Goal: Check status: Check status

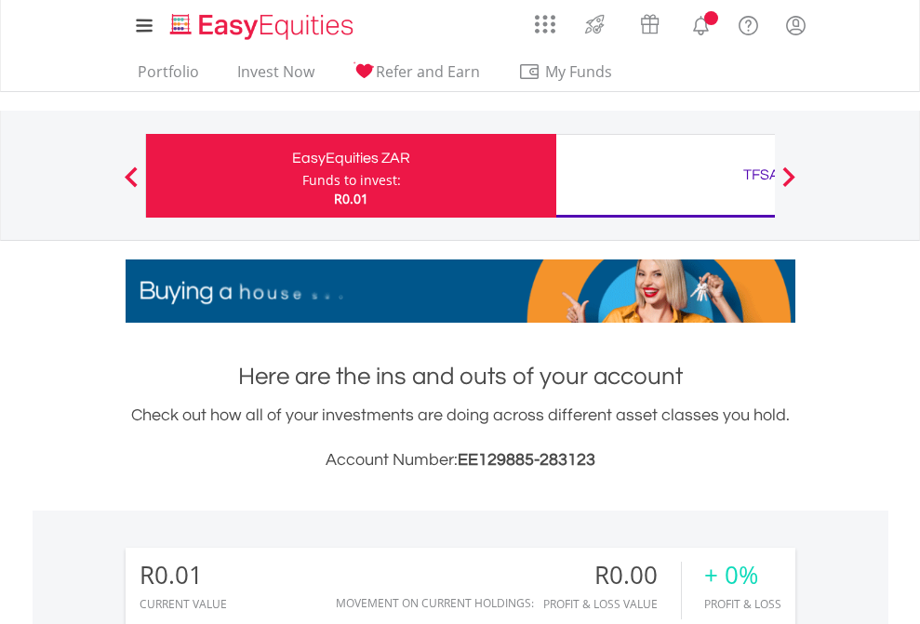
scroll to position [179, 292]
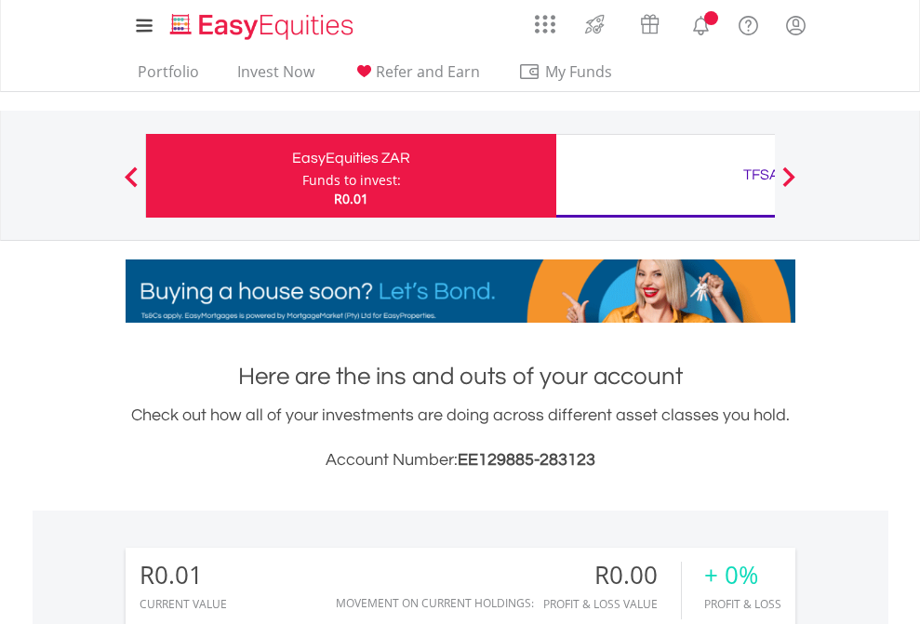
click at [302, 176] on div "Funds to invest:" at bounding box center [351, 180] width 99 height 19
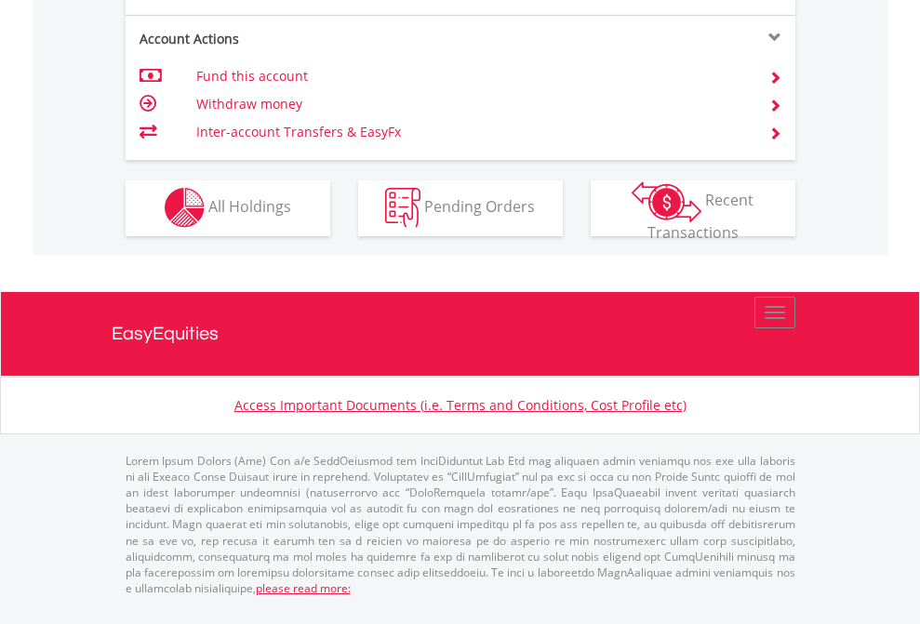
scroll to position [1740, 0]
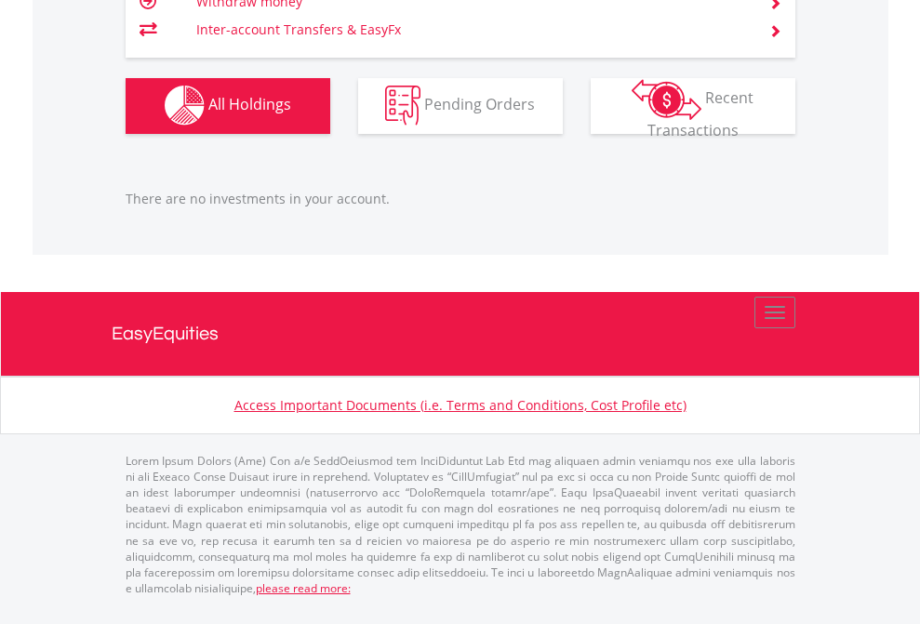
scroll to position [179, 292]
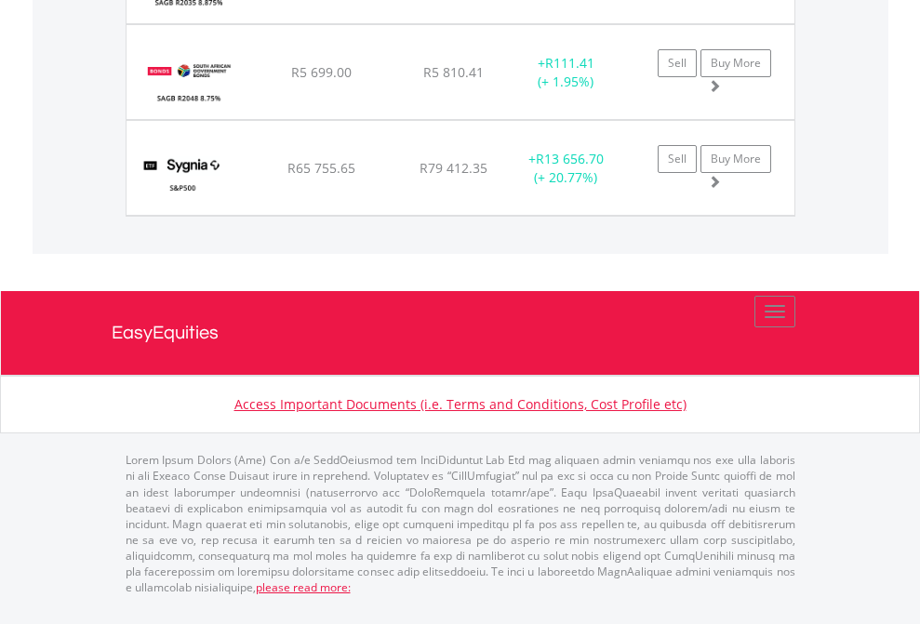
scroll to position [179, 292]
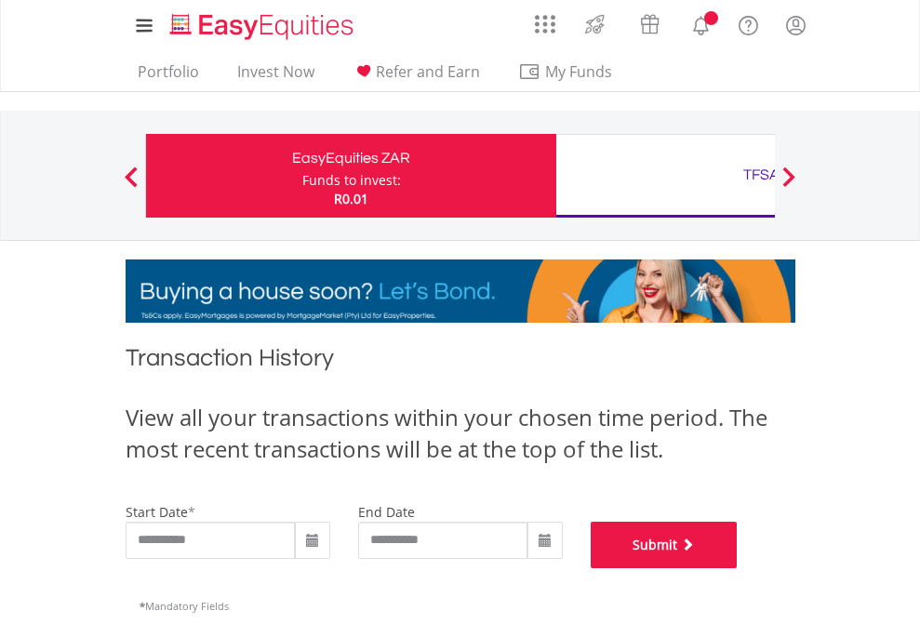
click at [738, 568] on button "Submit" at bounding box center [664, 545] width 147 height 47
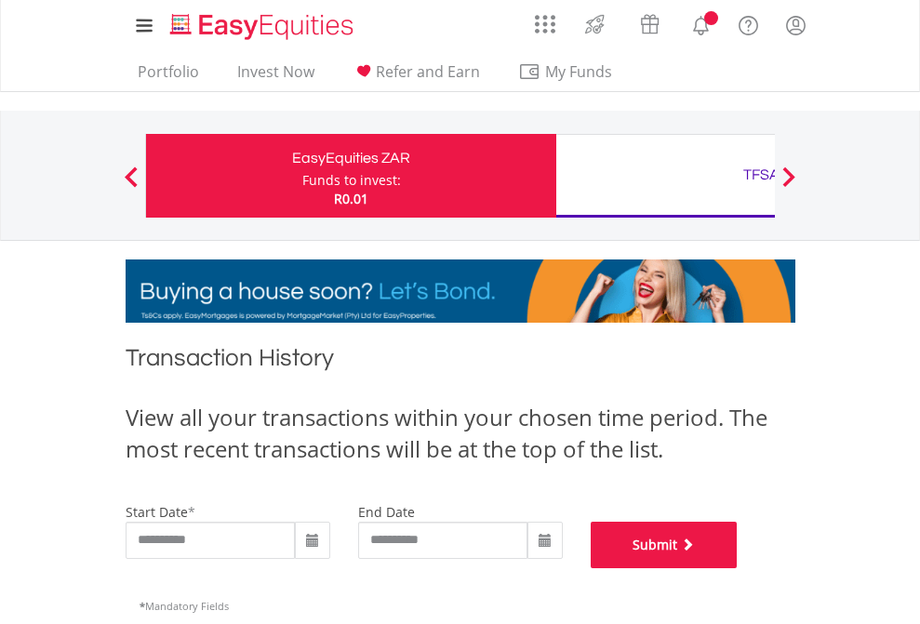
scroll to position [754, 0]
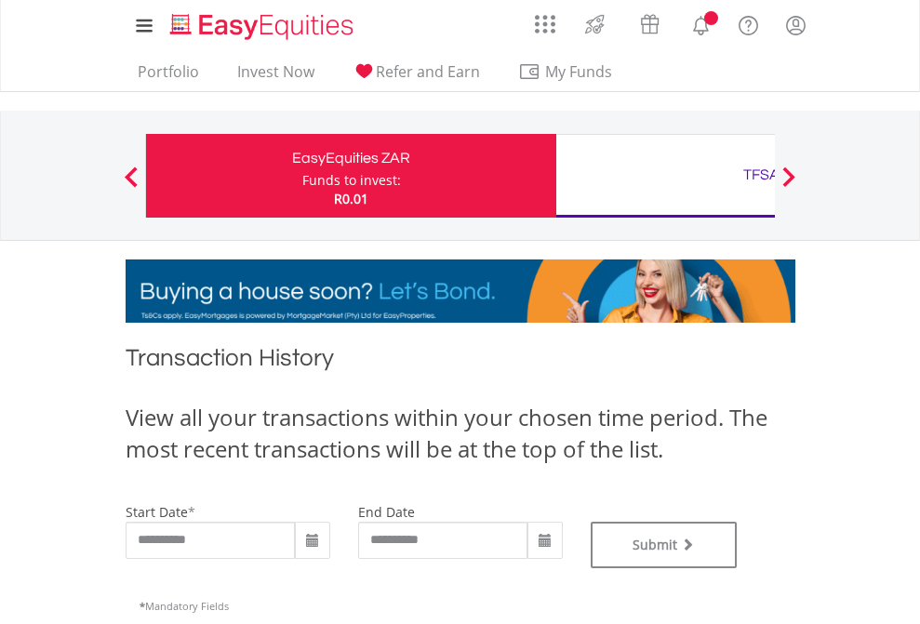
click at [665, 176] on div "TFSA" at bounding box center [761, 175] width 388 height 26
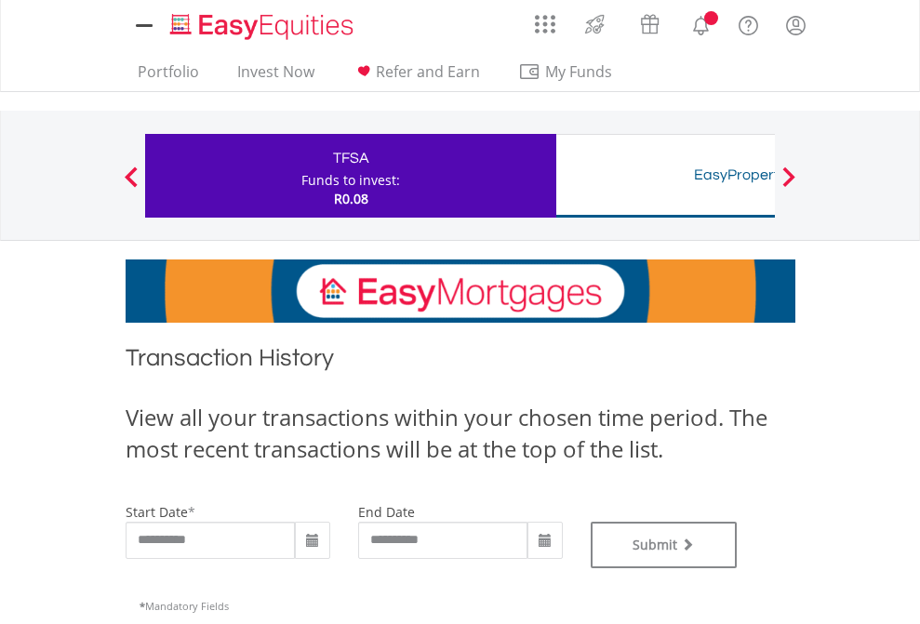
type input "**********"
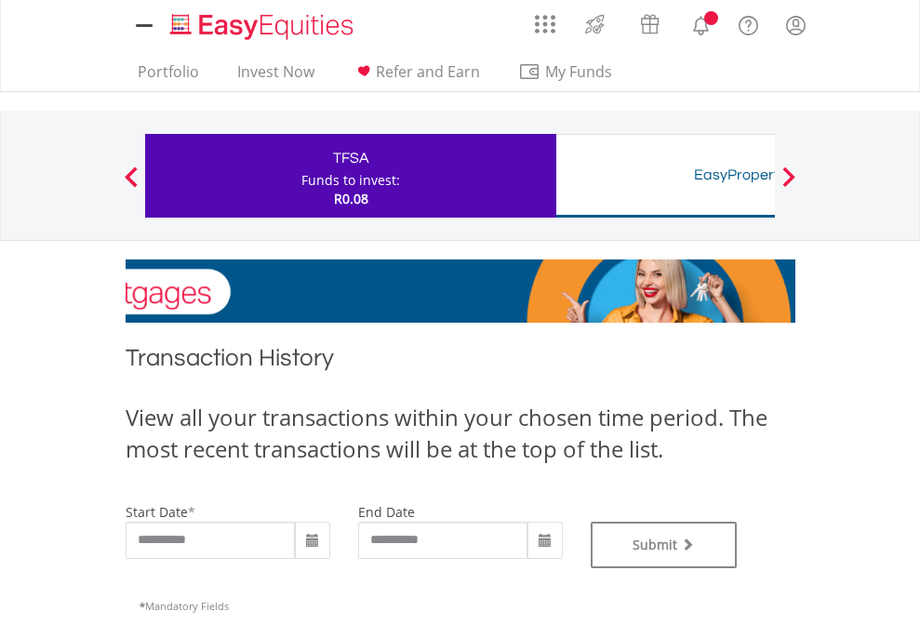
type input "**********"
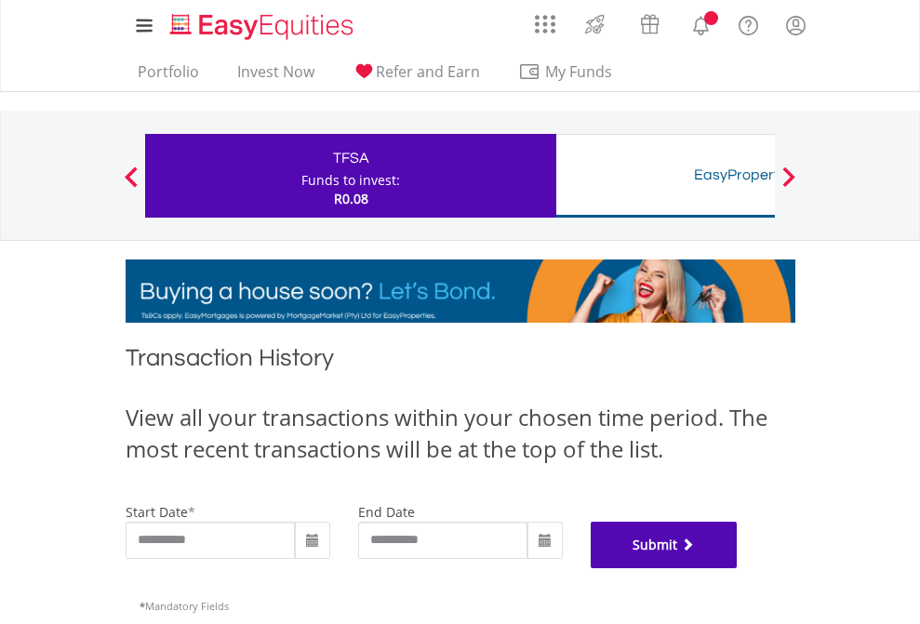
click at [738, 568] on button "Submit" at bounding box center [664, 545] width 147 height 47
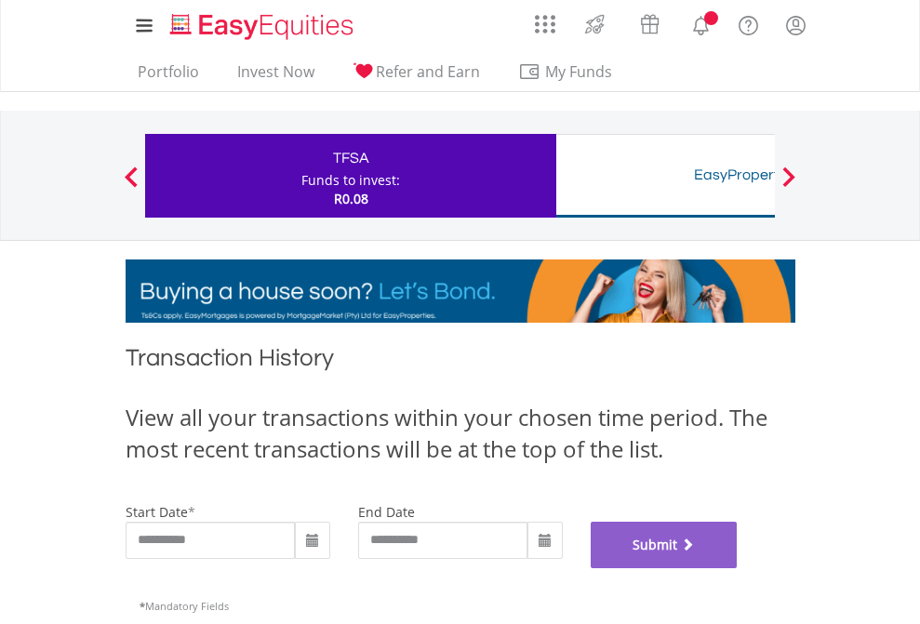
scroll to position [754, 0]
